Goal: Task Accomplishment & Management: Manage account settings

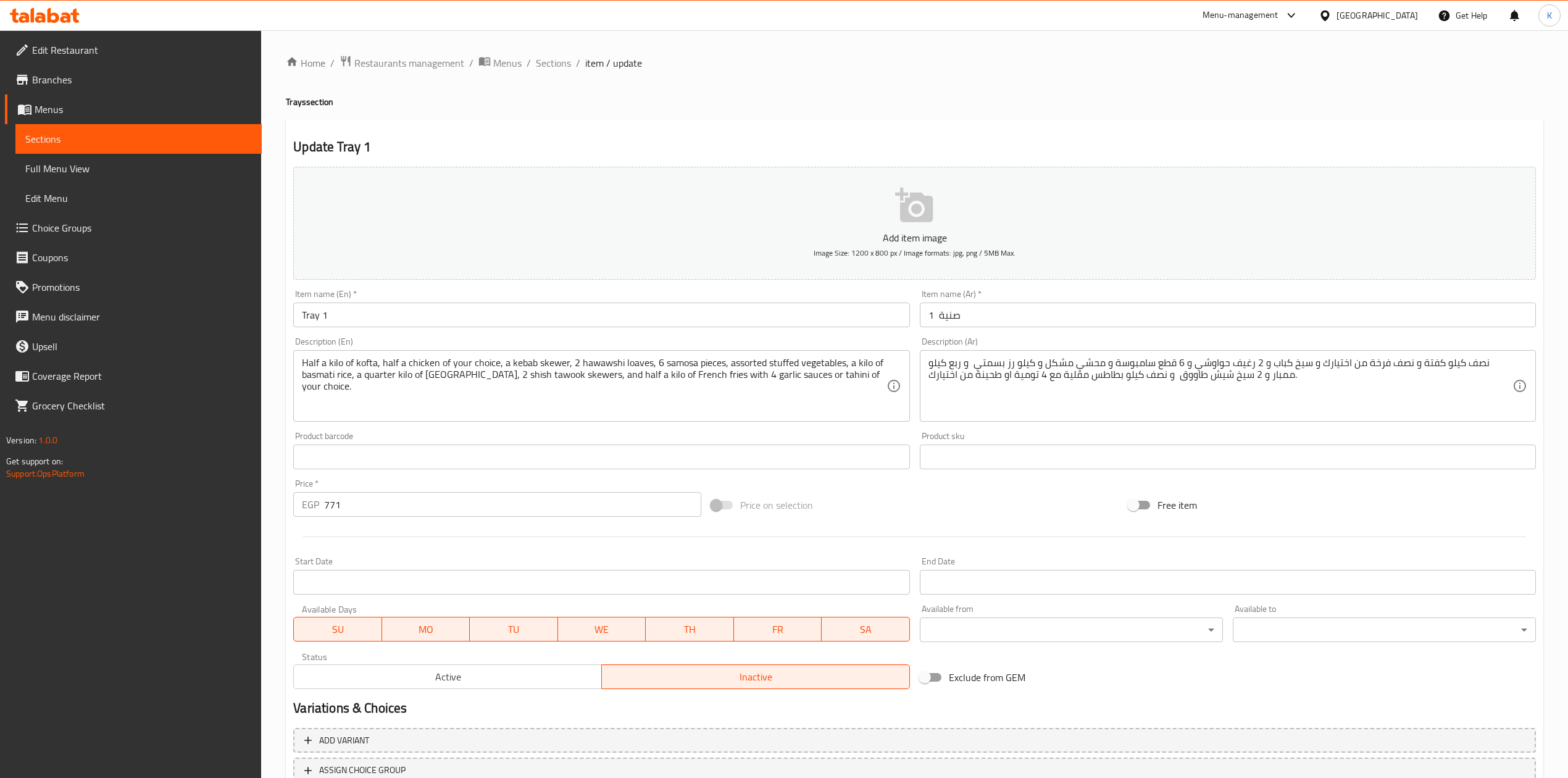
click at [312, 317] on input "Tray 1" at bounding box center [601, 315] width 616 height 24
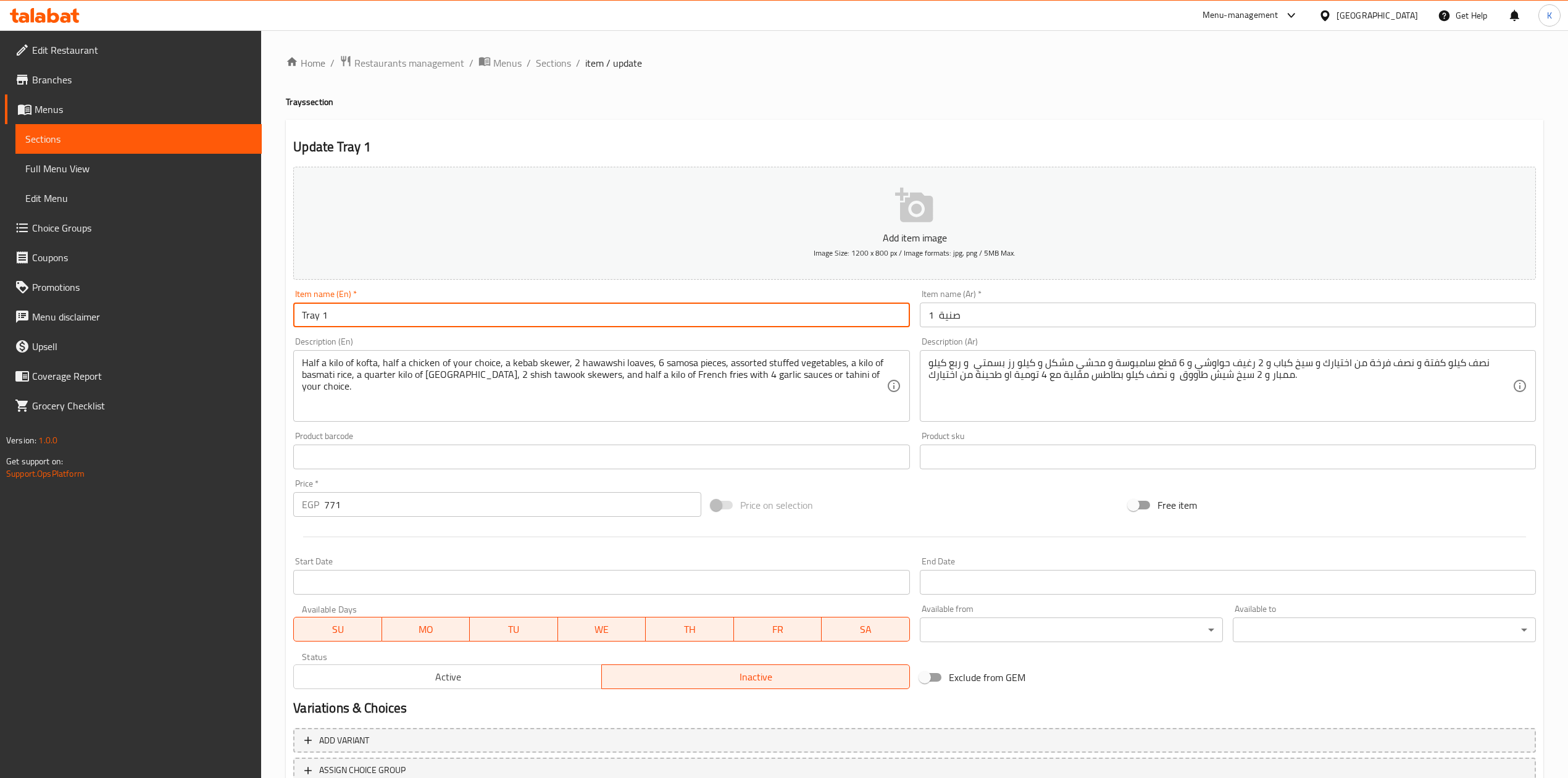
click at [312, 317] on input "Tray 1" at bounding box center [601, 315] width 616 height 24
click at [555, 58] on span "Sections" at bounding box center [553, 63] width 35 height 15
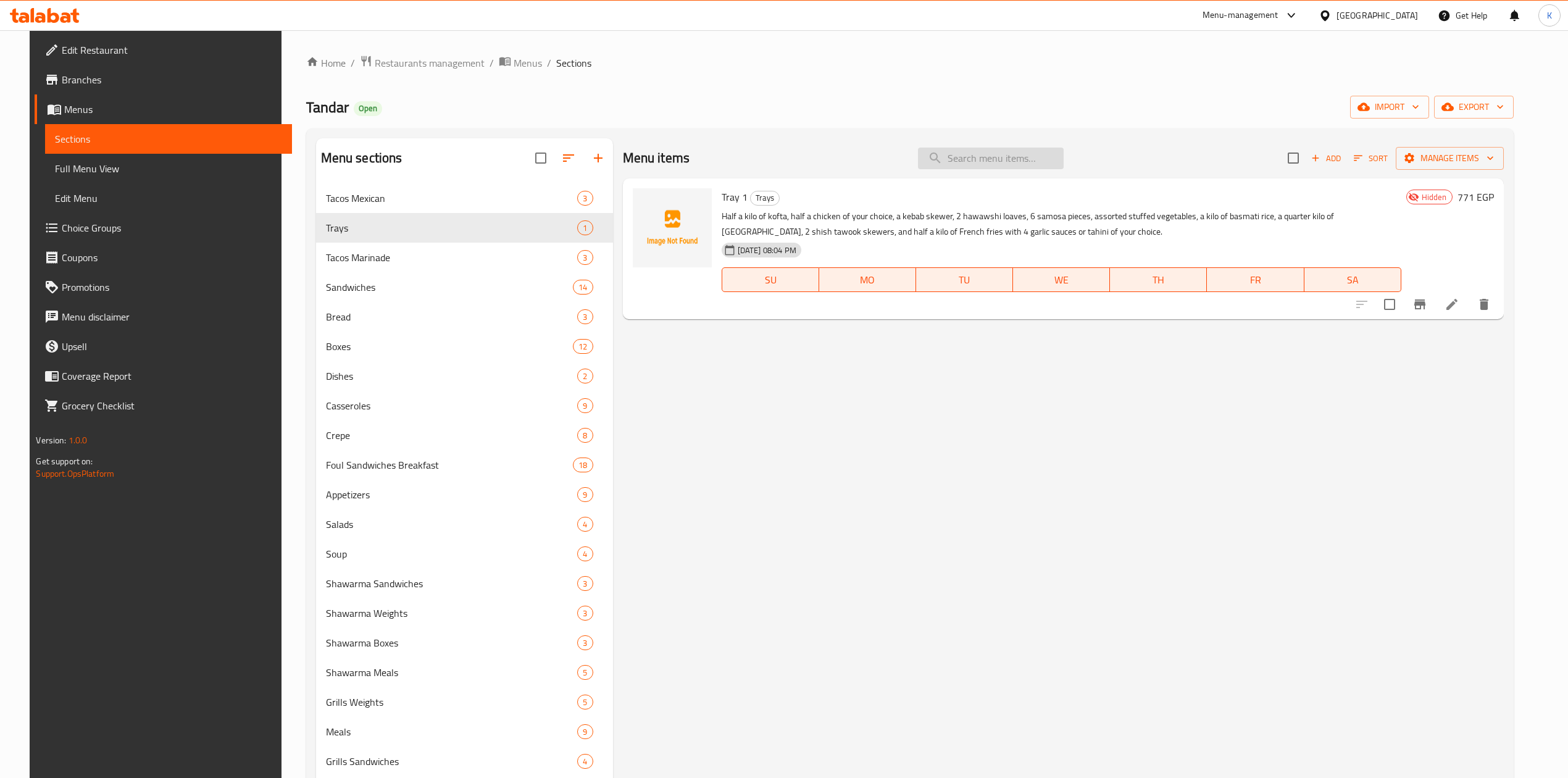
click at [983, 163] on input "search" at bounding box center [991, 158] width 146 height 22
paste input "Tray 1"
type input "Tray 1"
click at [1489, 303] on icon "delete" at bounding box center [1484, 304] width 9 height 11
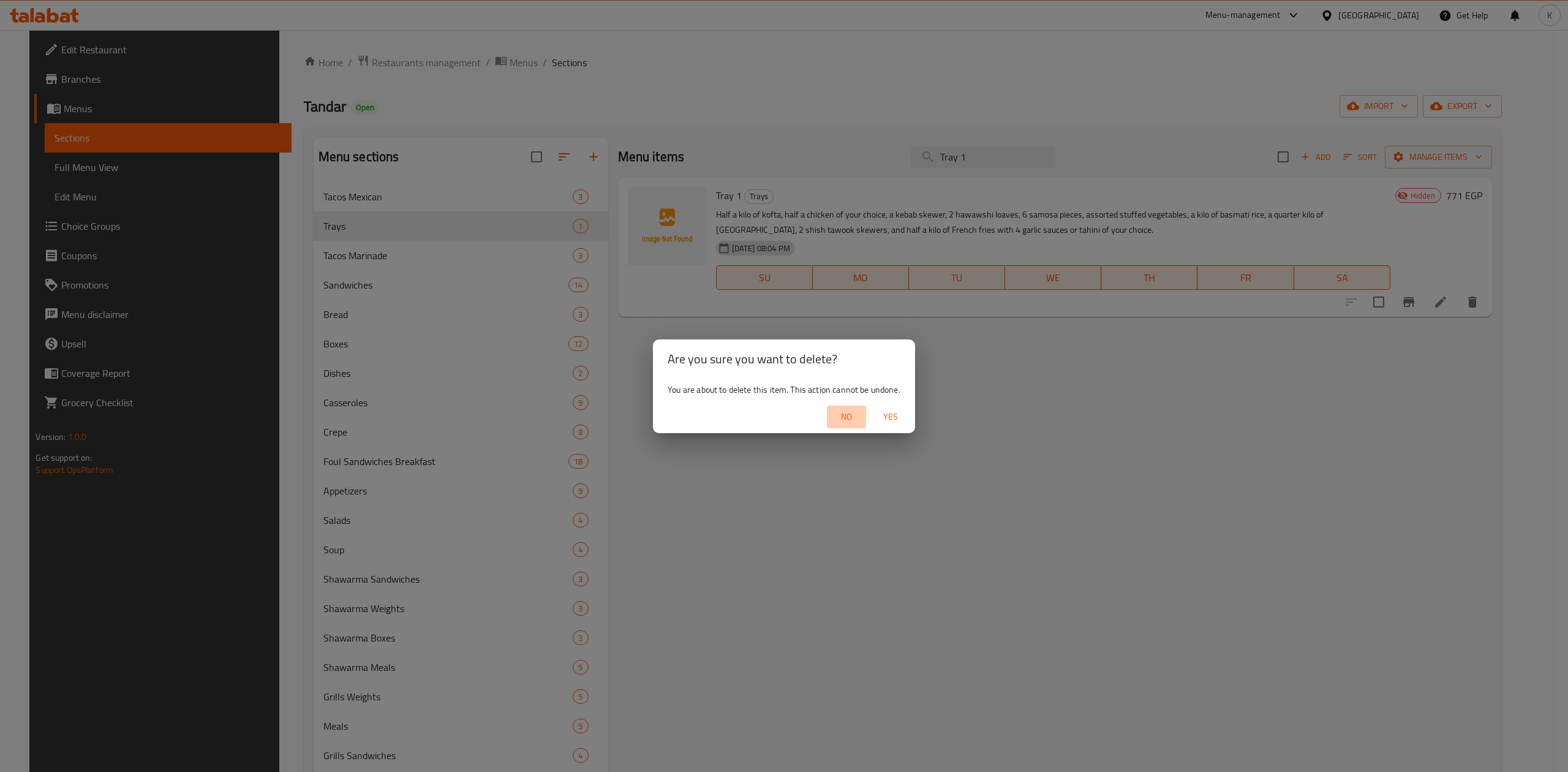
click at [851, 417] on span "No" at bounding box center [846, 417] width 30 height 15
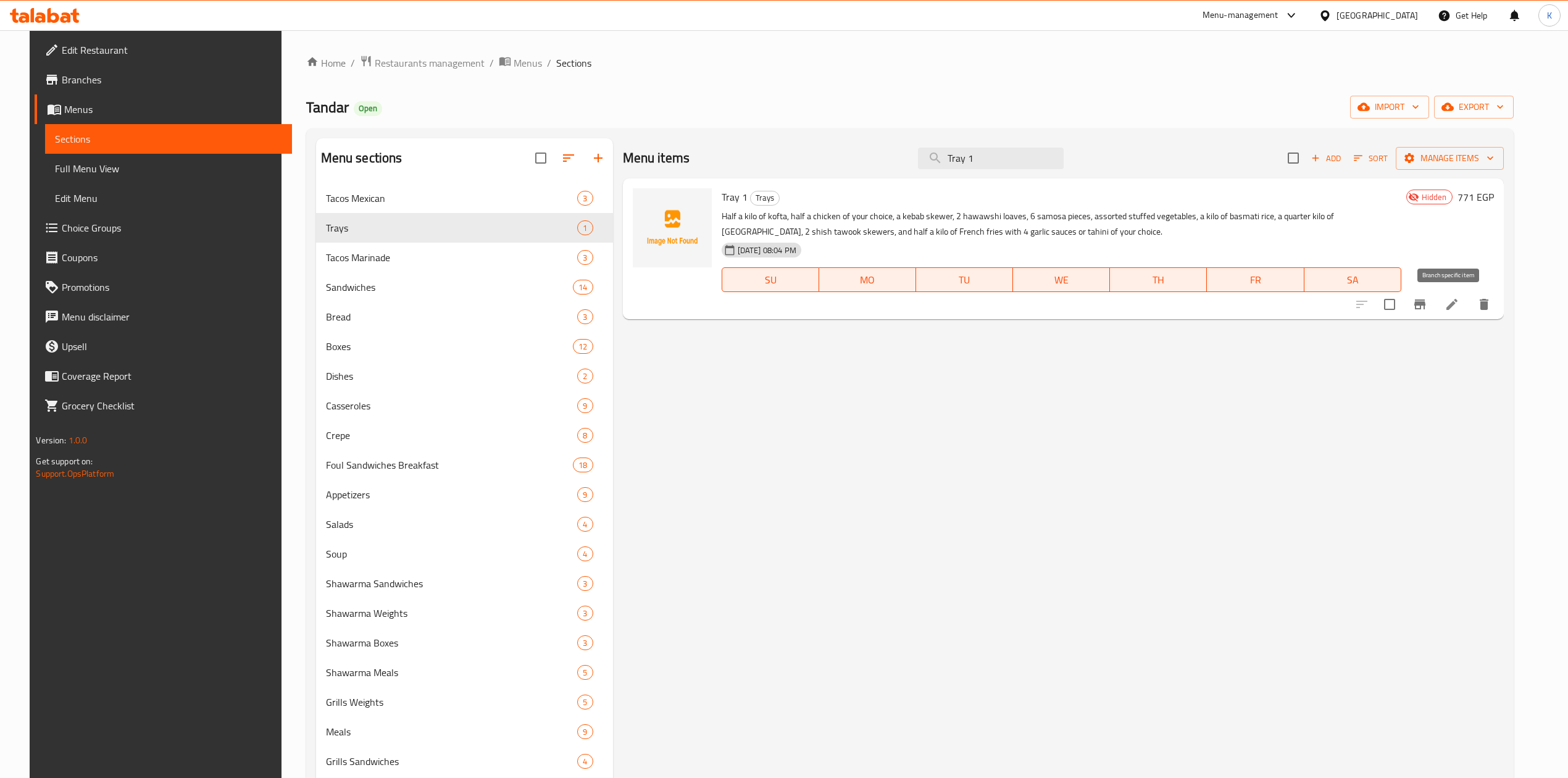
click at [1426, 304] on icon "Branch-specific-item" at bounding box center [1420, 304] width 11 height 10
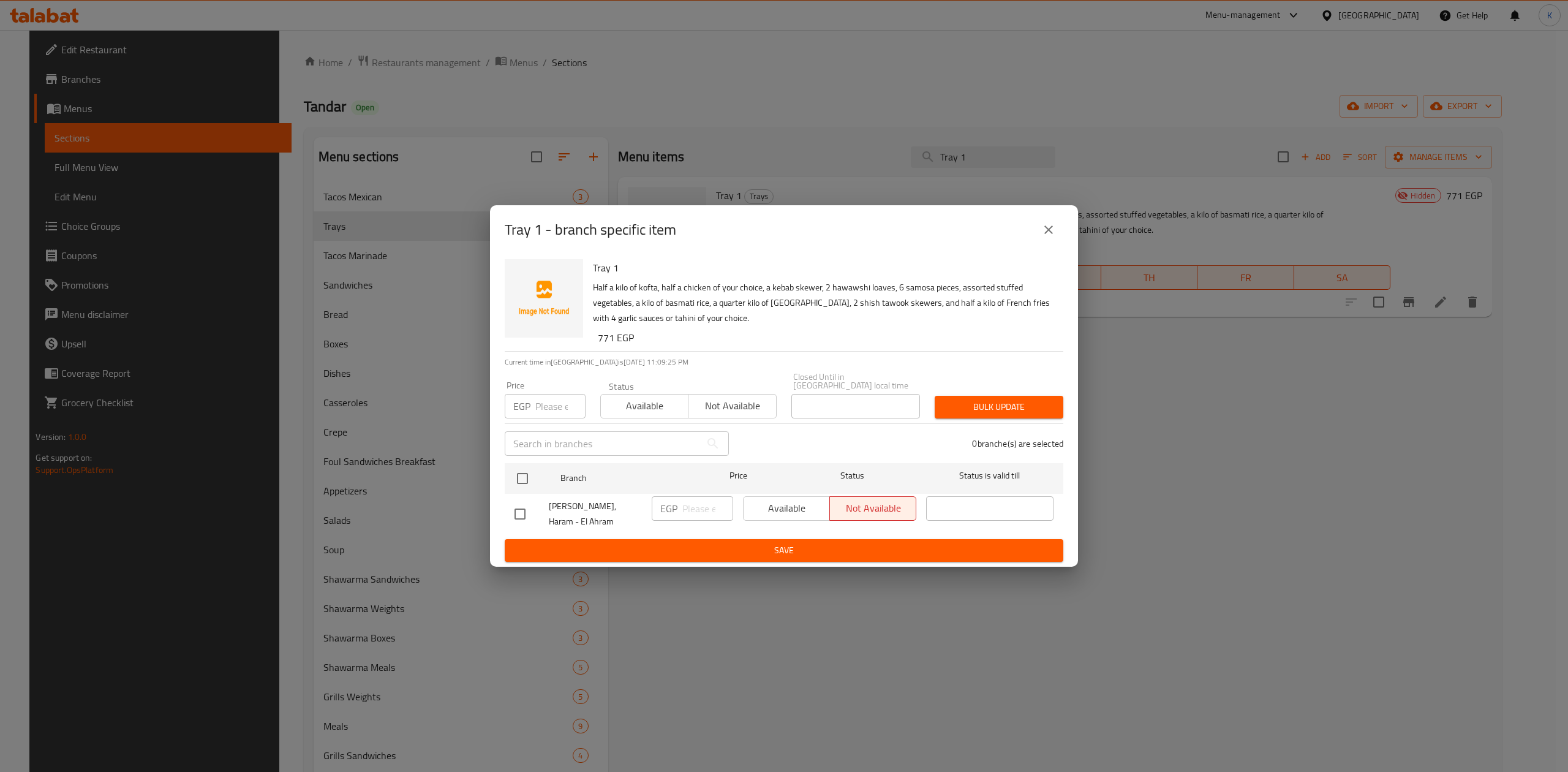
click at [1051, 237] on icon "close" at bounding box center [1049, 230] width 15 height 15
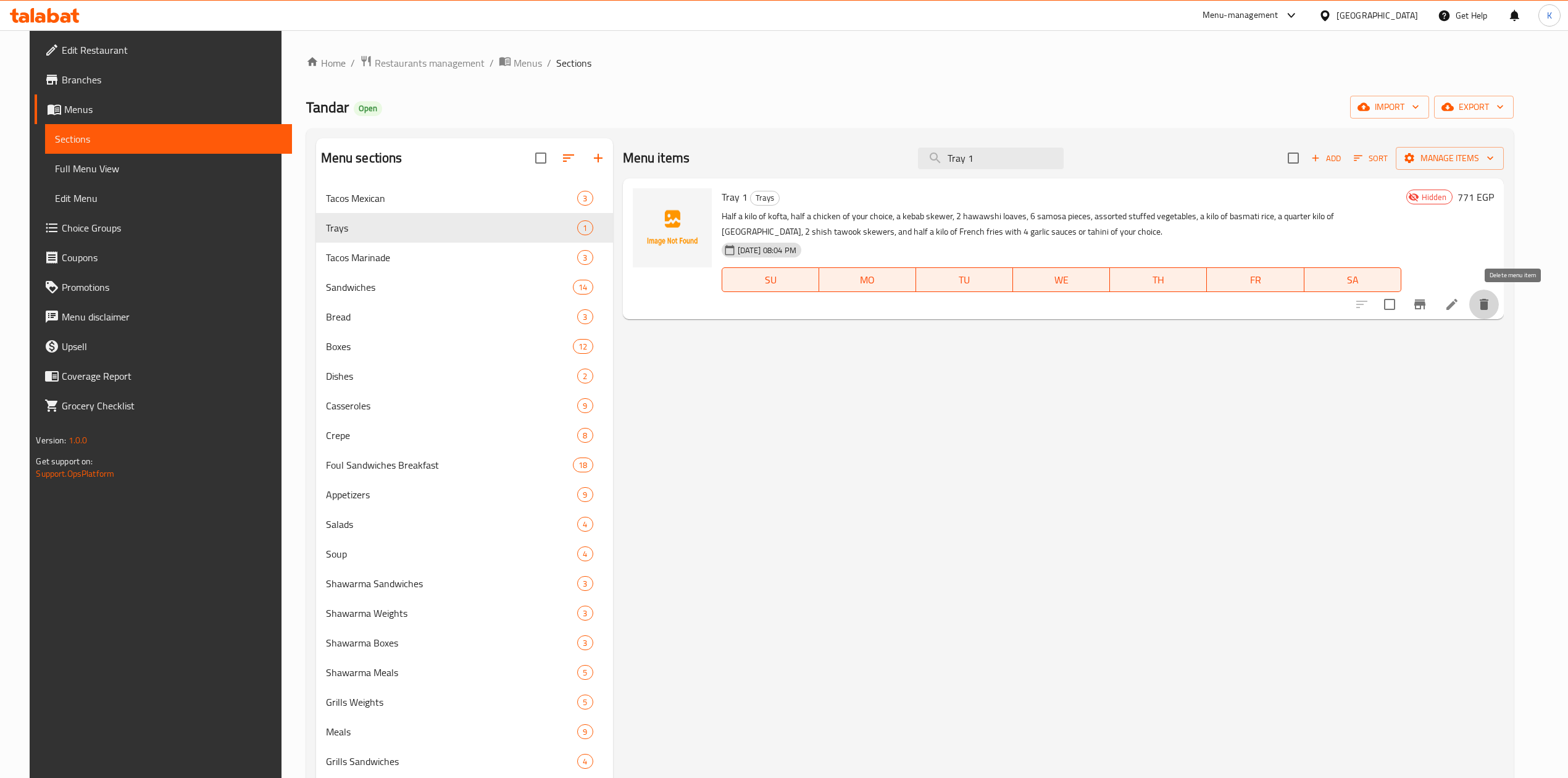
click at [1491, 309] on icon "delete" at bounding box center [1485, 304] width 15 height 15
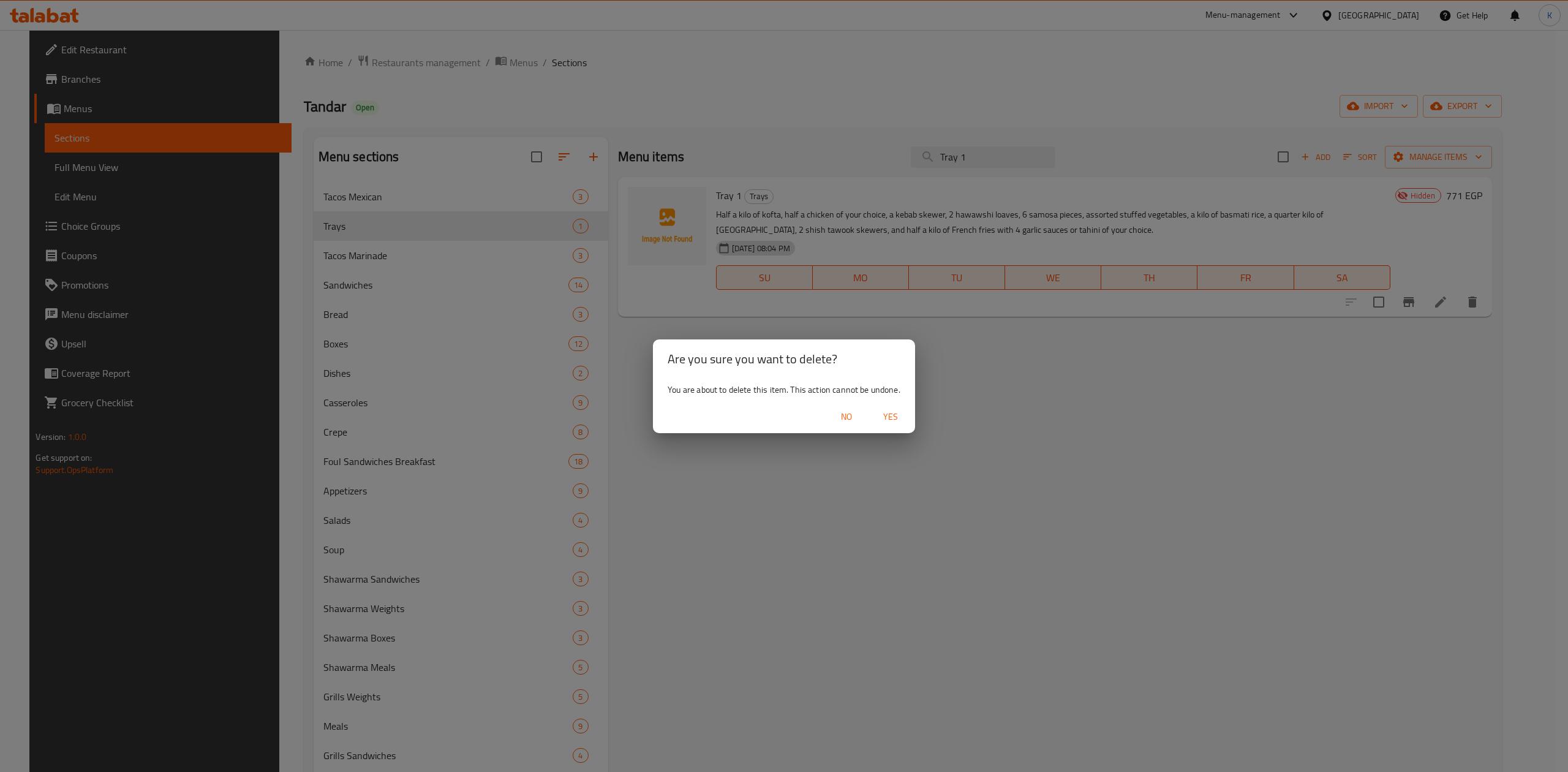
click at [888, 417] on span "Yes" at bounding box center [891, 417] width 30 height 15
